Goal: Task Accomplishment & Management: Manage account settings

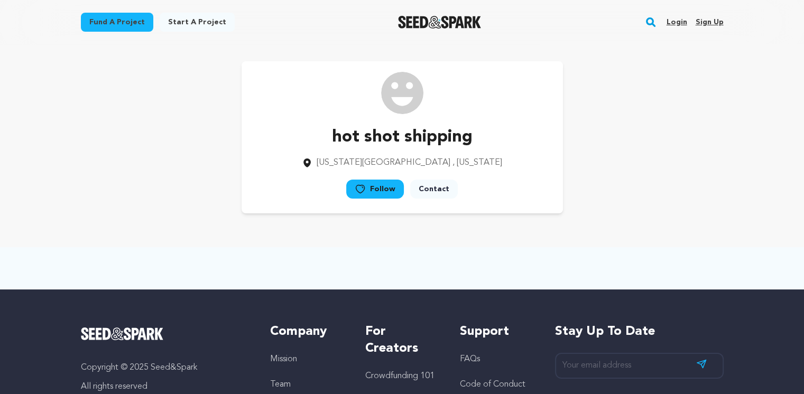
click at [705, 22] on link "Sign up" at bounding box center [709, 22] width 28 height 17
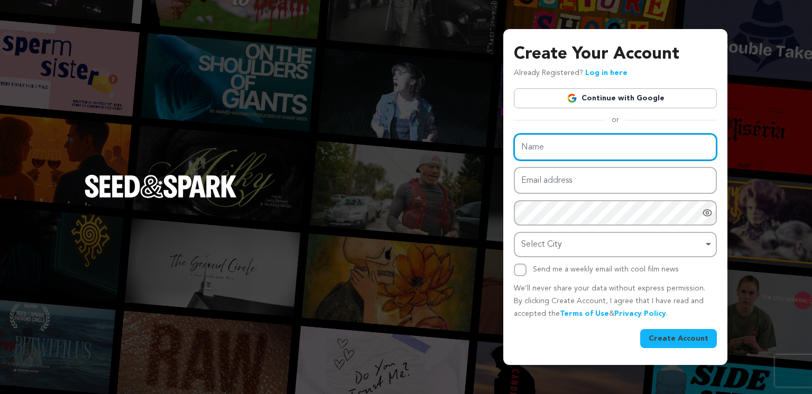
click at [571, 147] on input "Name" at bounding box center [615, 147] width 203 height 27
type input "RainShield Experts"
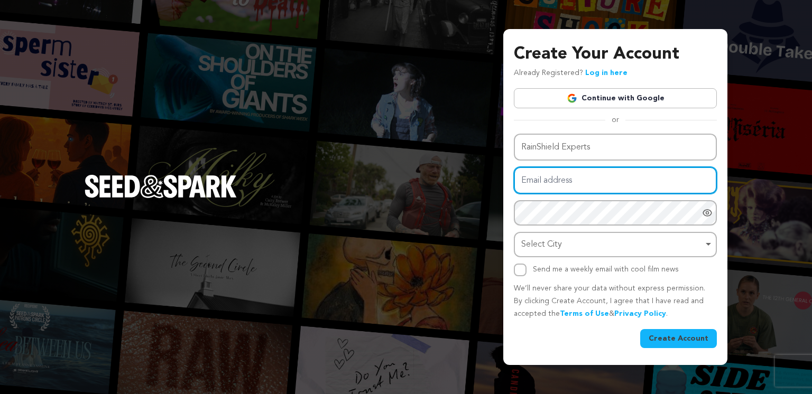
click at [578, 176] on input "Email address" at bounding box center [615, 180] width 203 height 27
type input "[EMAIL_ADDRESS][DOMAIN_NAME]"
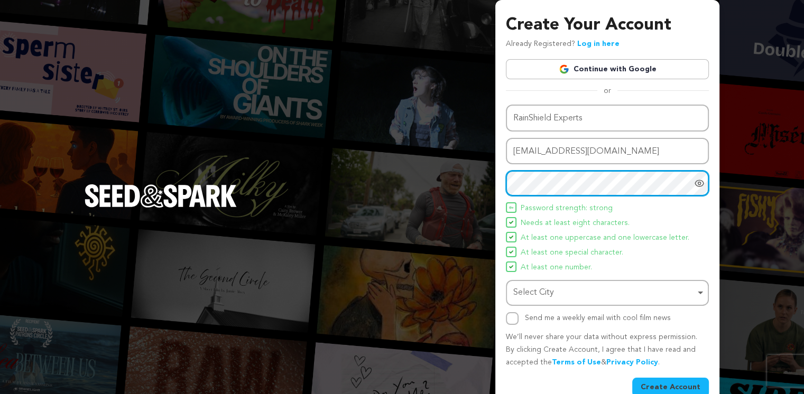
click at [588, 296] on div "Select City Remove item" at bounding box center [604, 293] width 182 height 15
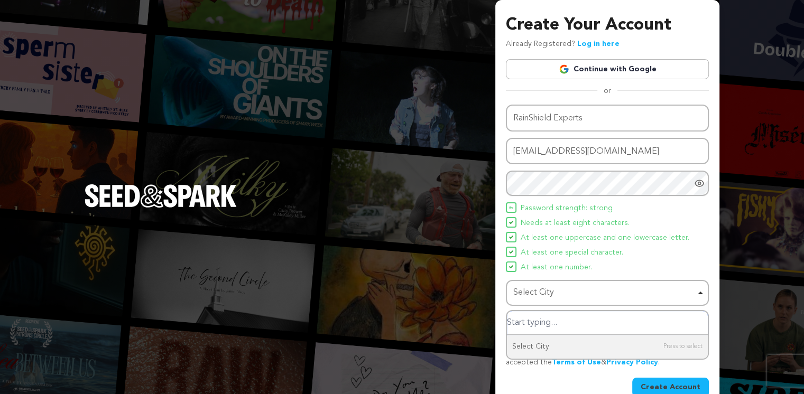
click at [525, 324] on input "Select City" at bounding box center [607, 323] width 201 height 24
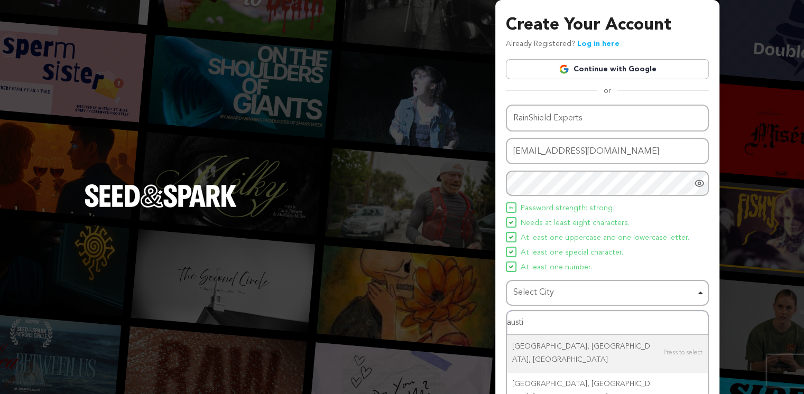
type input "austin"
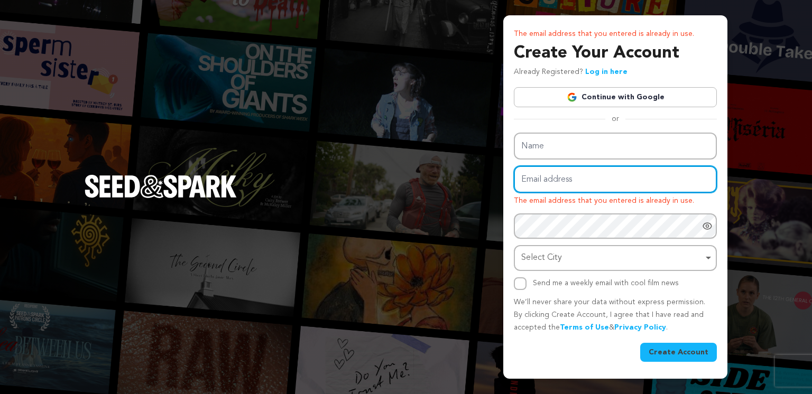
click at [582, 182] on input "Email address" at bounding box center [615, 179] width 203 height 27
type input "[EMAIL_ADDRESS][DOMAIN_NAME]"
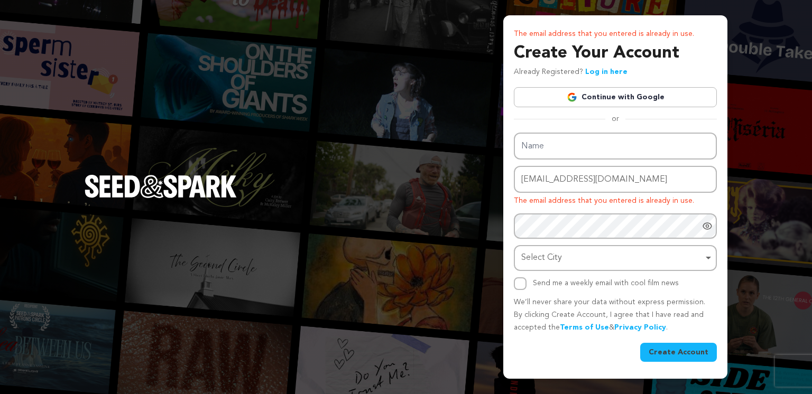
click at [674, 352] on button "Create Account" at bounding box center [678, 352] width 77 height 19
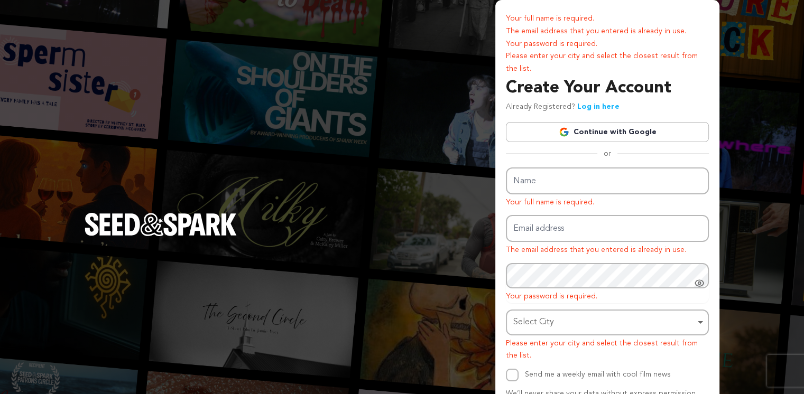
click at [591, 106] on link "Log in here" at bounding box center [598, 106] width 42 height 7
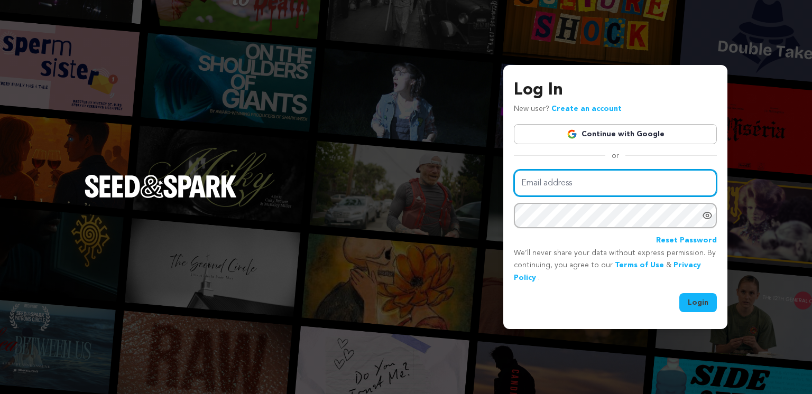
click at [575, 187] on input "Email address" at bounding box center [615, 183] width 203 height 27
type input "rainshieldexperts@gmail.com"
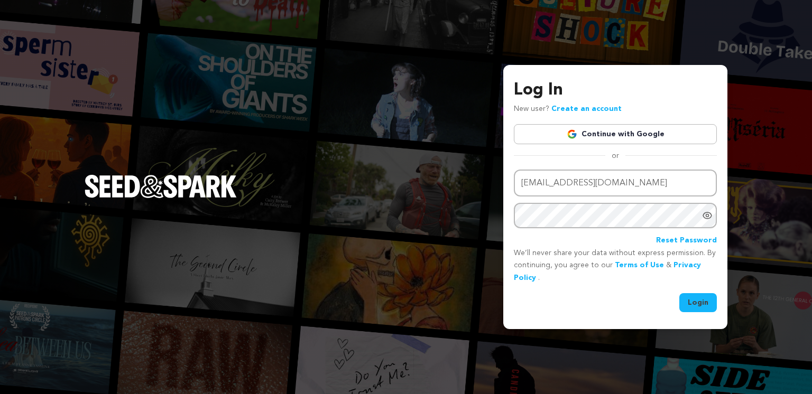
click at [696, 300] on button "Login" at bounding box center [698, 302] width 38 height 19
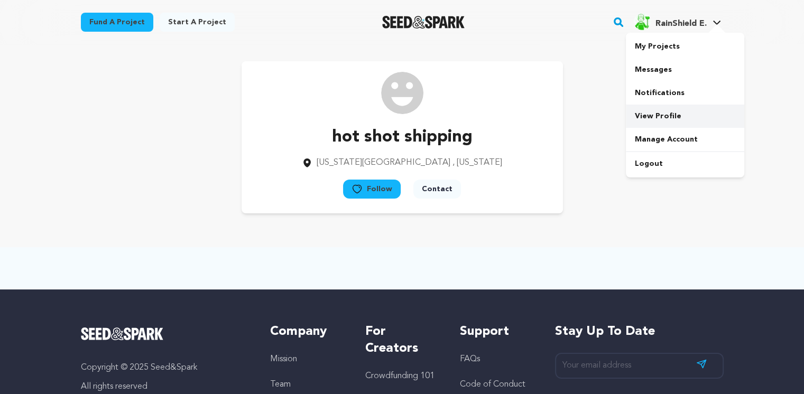
click at [649, 119] on link "View Profile" at bounding box center [685, 116] width 118 height 23
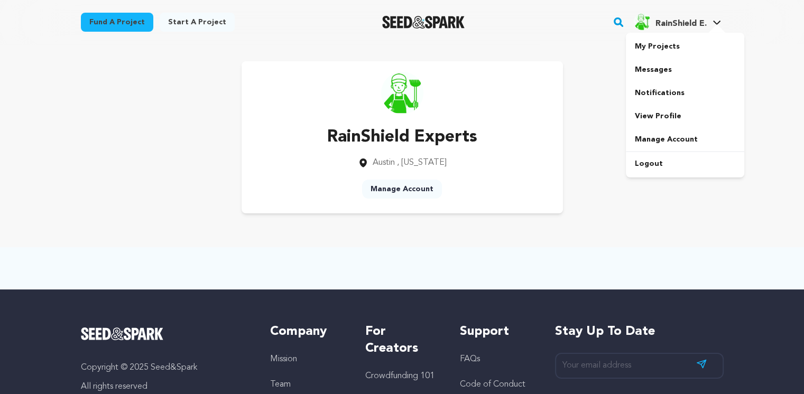
click at [676, 27] on span "RainShield E." at bounding box center [680, 24] width 51 height 8
click at [671, 47] on link "My Projects" at bounding box center [685, 46] width 118 height 23
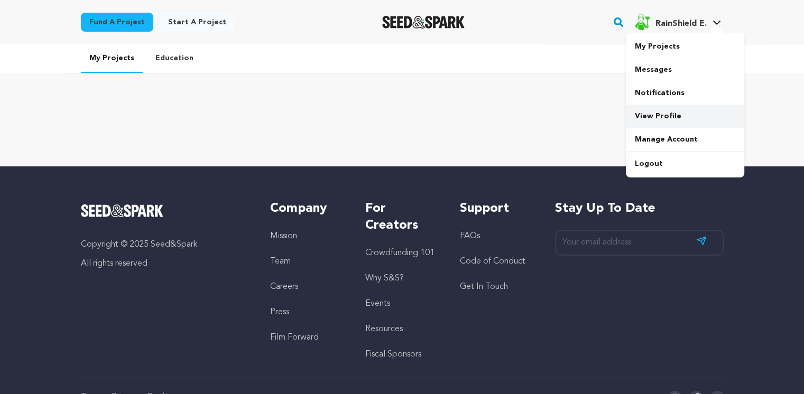
click at [650, 117] on link "View Profile" at bounding box center [685, 116] width 118 height 23
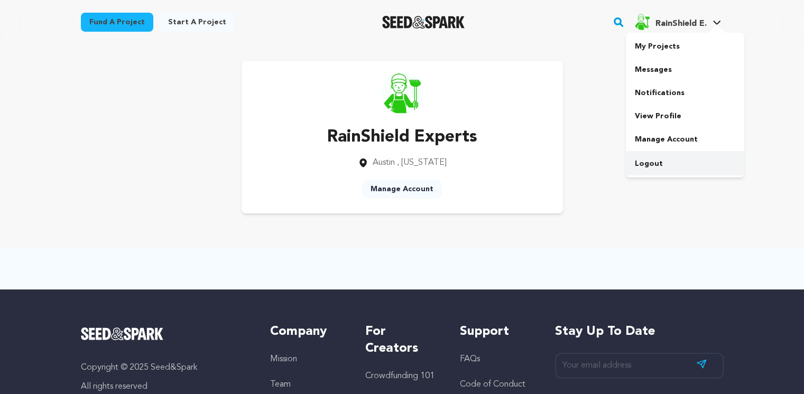
click at [649, 164] on link "Logout" at bounding box center [685, 163] width 118 height 23
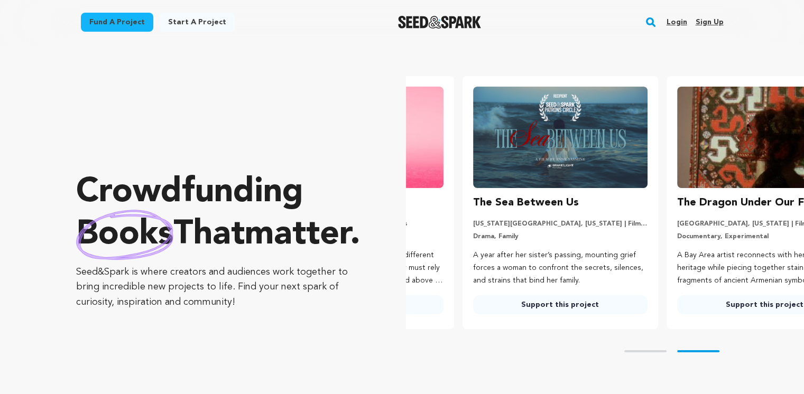
scroll to position [0, 212]
